Goal: Navigation & Orientation: Find specific page/section

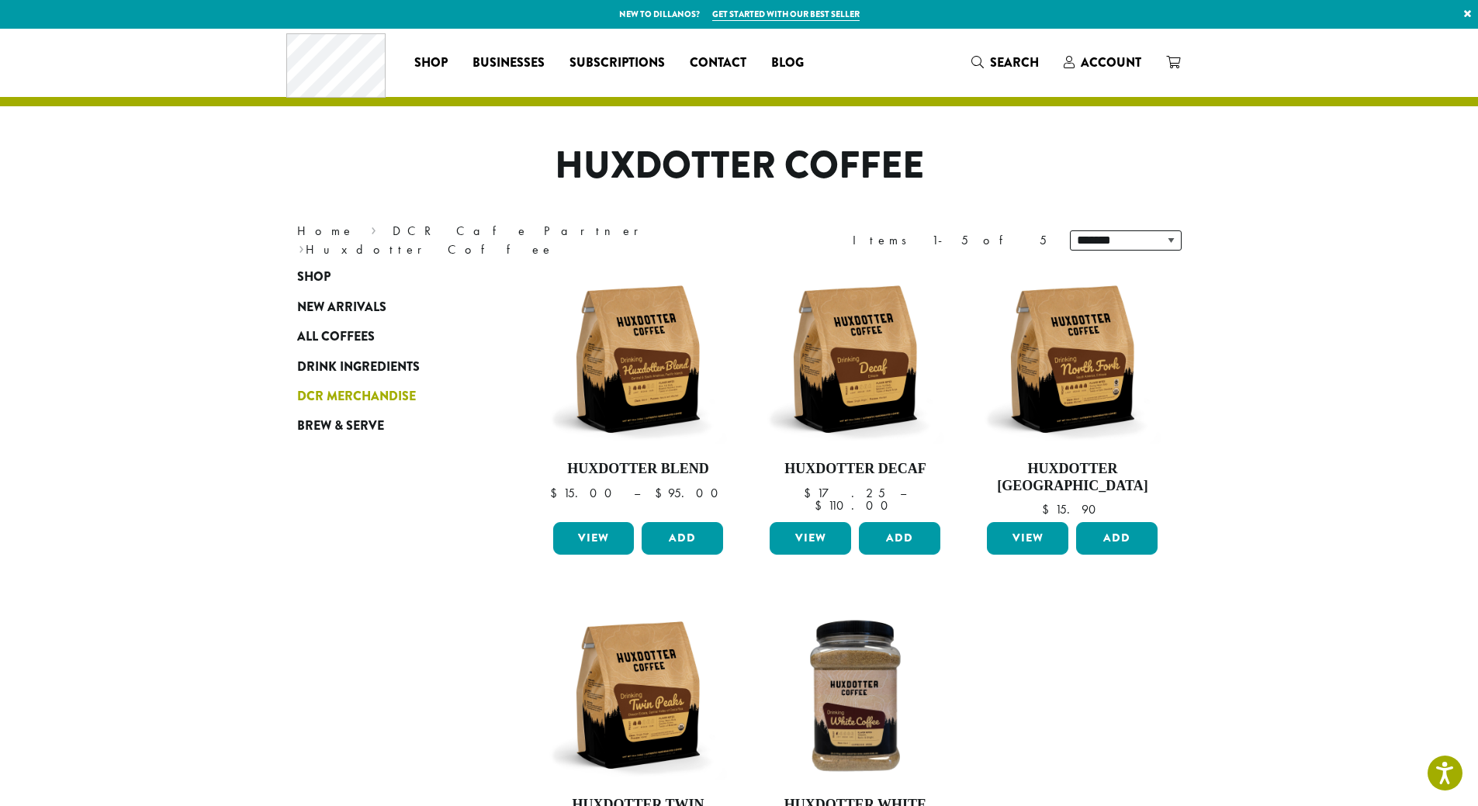
click at [343, 401] on span "DCR Merchandise" at bounding box center [356, 396] width 119 height 19
